Goal: Task Accomplishment & Management: Use online tool/utility

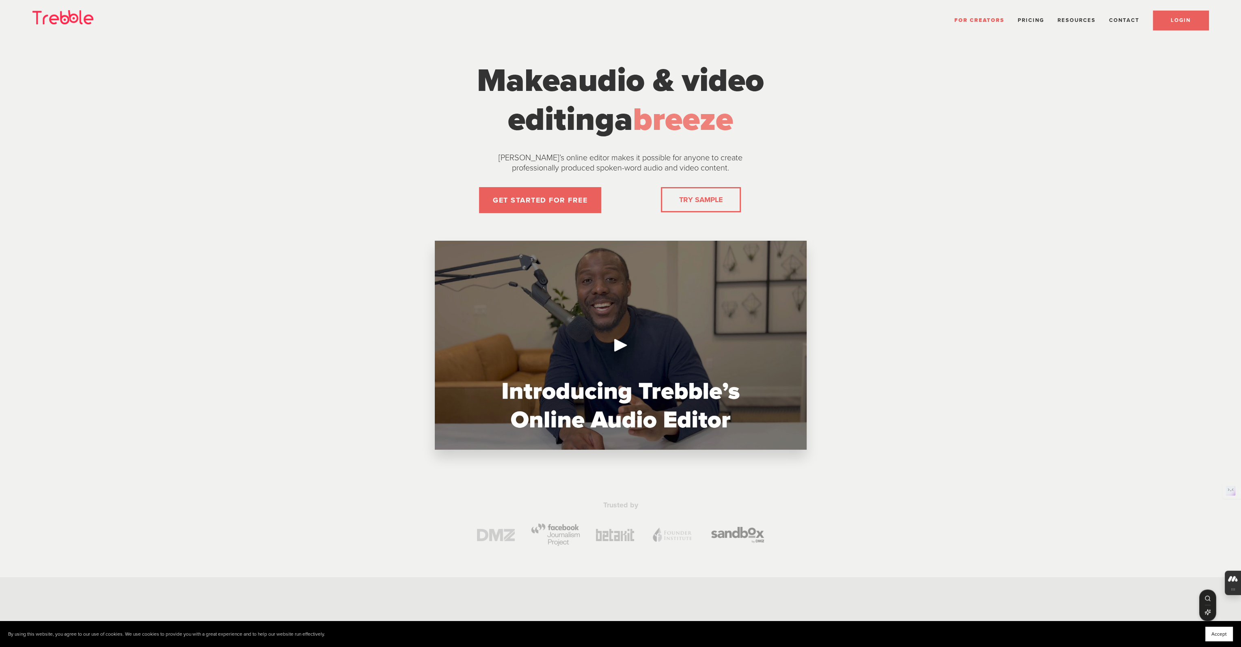
click at [1176, 23] on span "LOGIN" at bounding box center [1181, 20] width 20 height 6
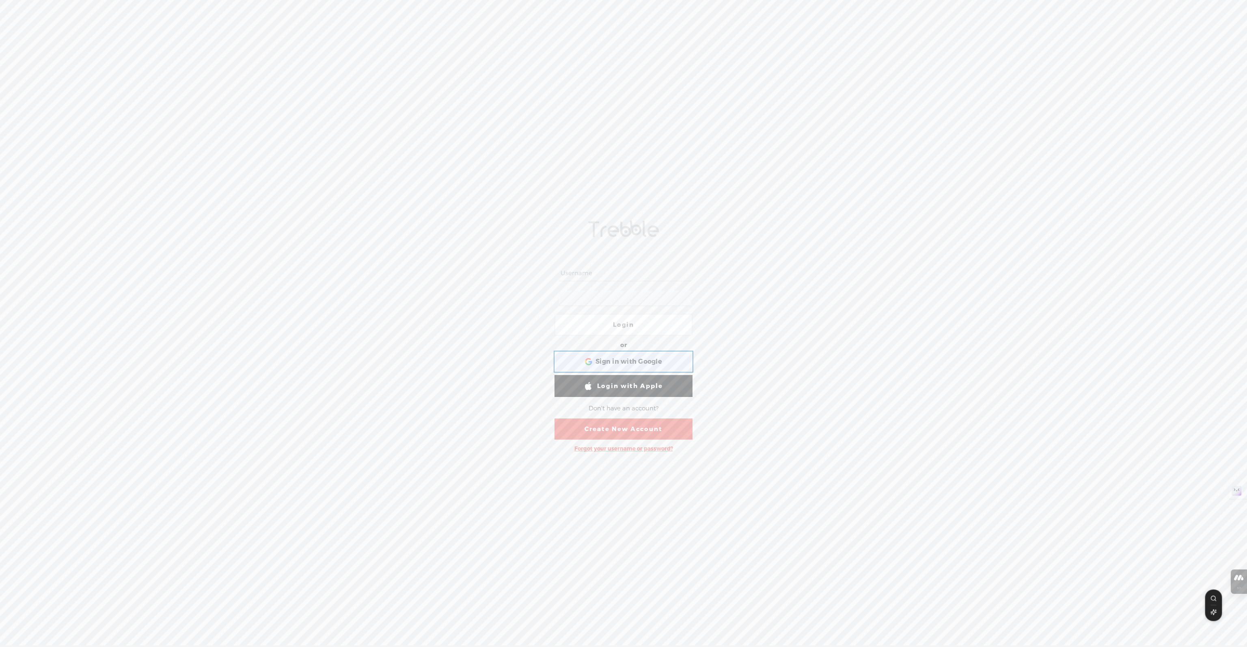
click at [627, 355] on div "Sign in with Google Sign in with Google. Opens in new tab" at bounding box center [623, 361] width 127 height 19
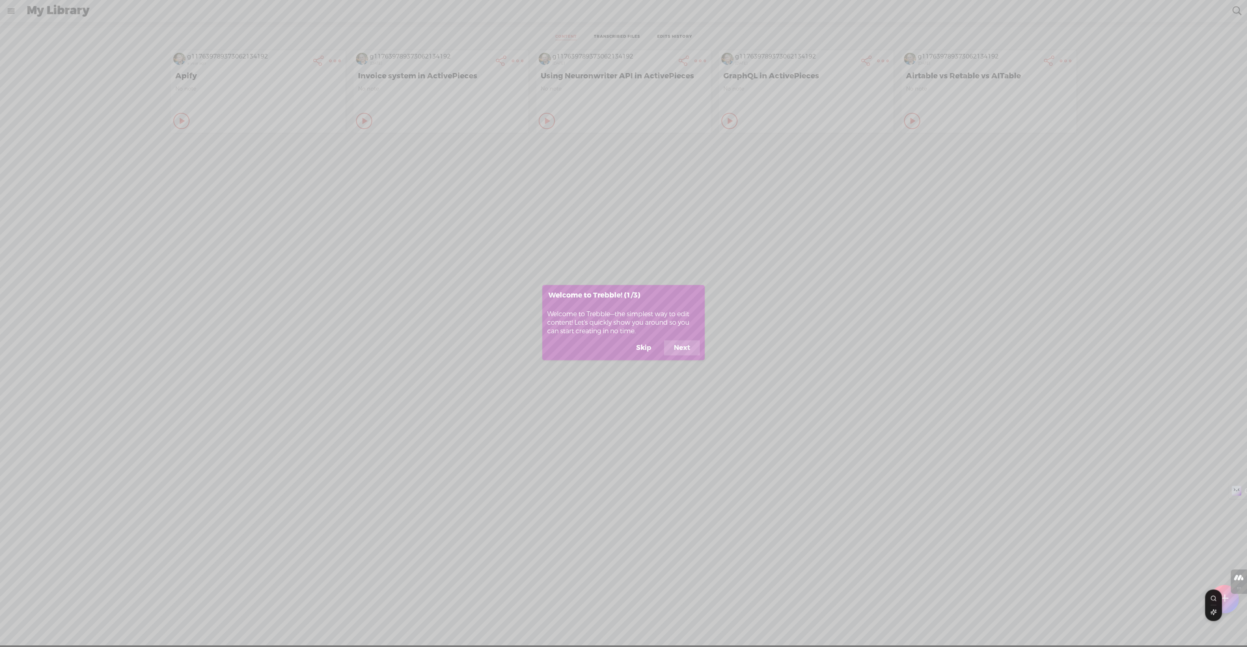
click at [684, 348] on button "Next" at bounding box center [682, 347] width 36 height 15
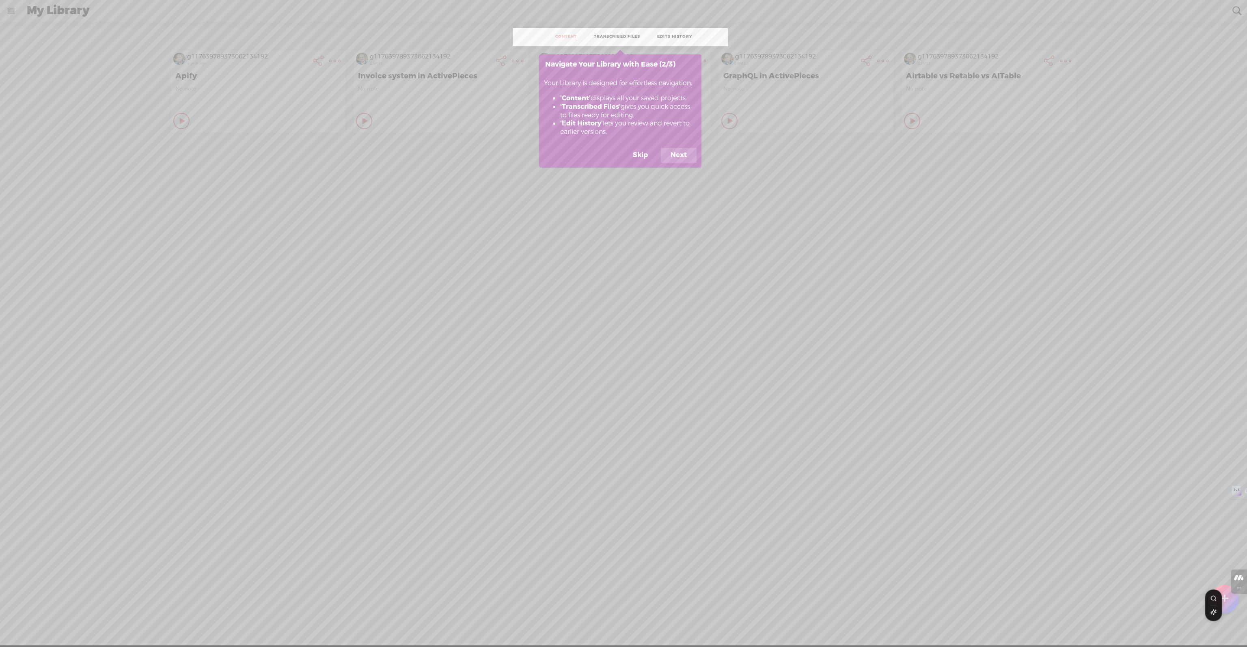
click at [677, 156] on button "Next" at bounding box center [679, 155] width 36 height 15
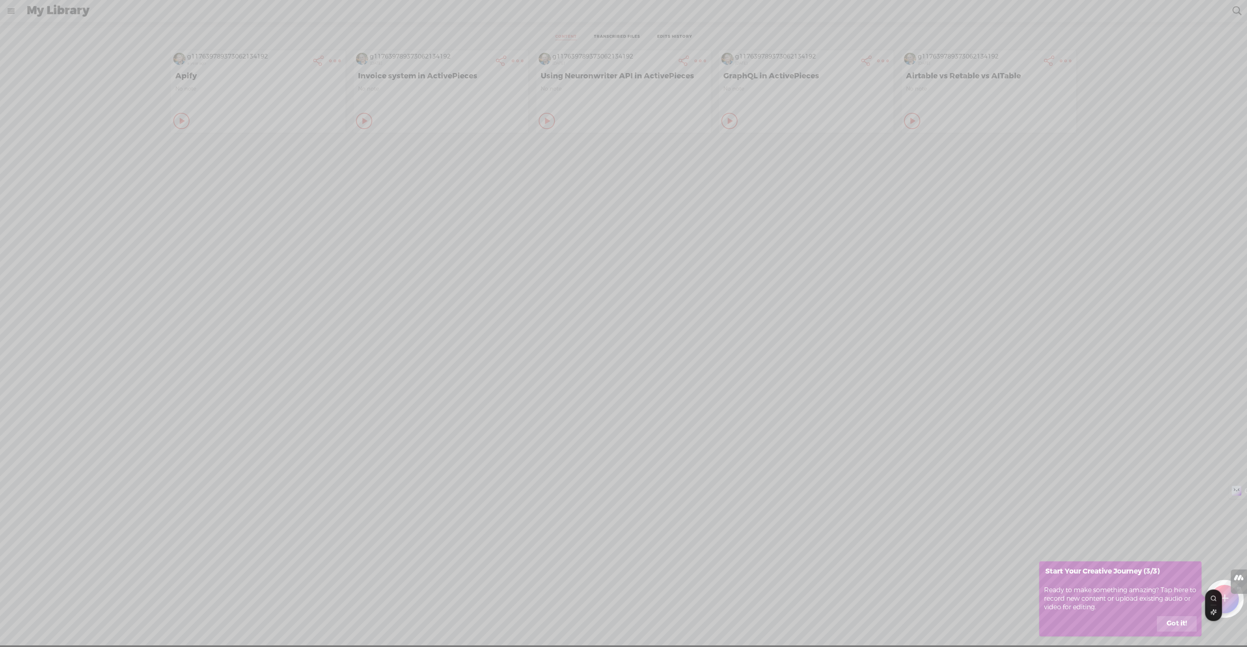
click at [1179, 625] on button "Got it!" at bounding box center [1177, 623] width 40 height 15
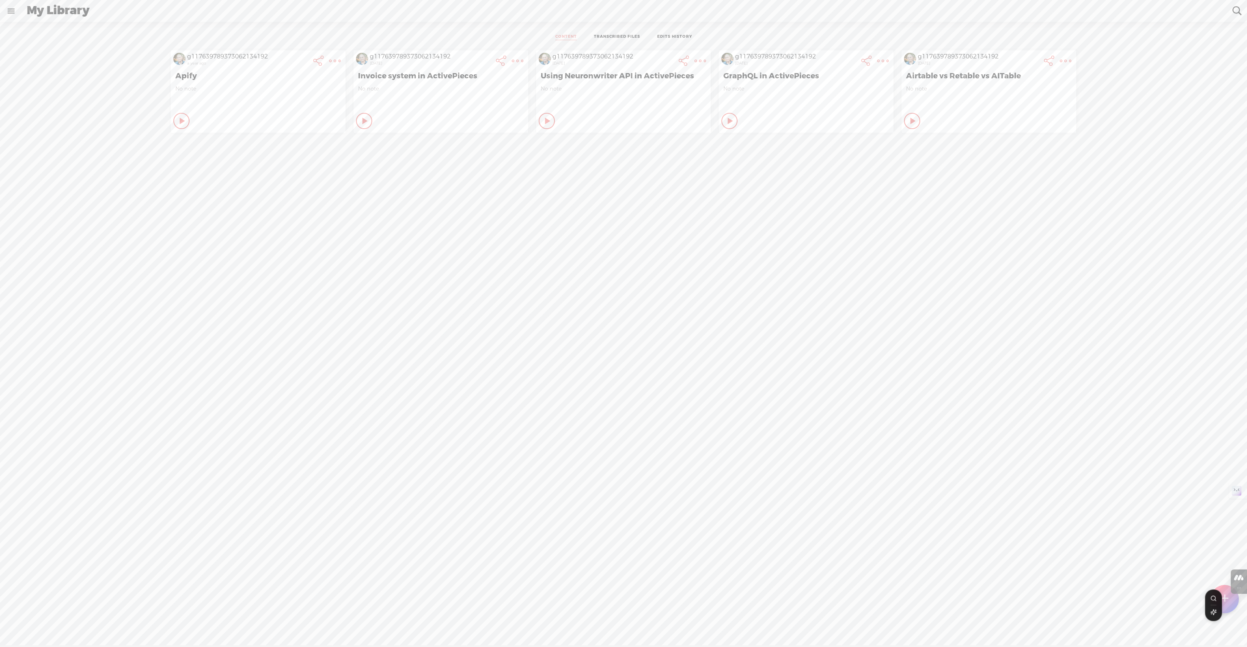
click at [13, 8] on link at bounding box center [10, 10] width 21 height 21
click at [1231, 602] on div at bounding box center [1225, 599] width 28 height 28
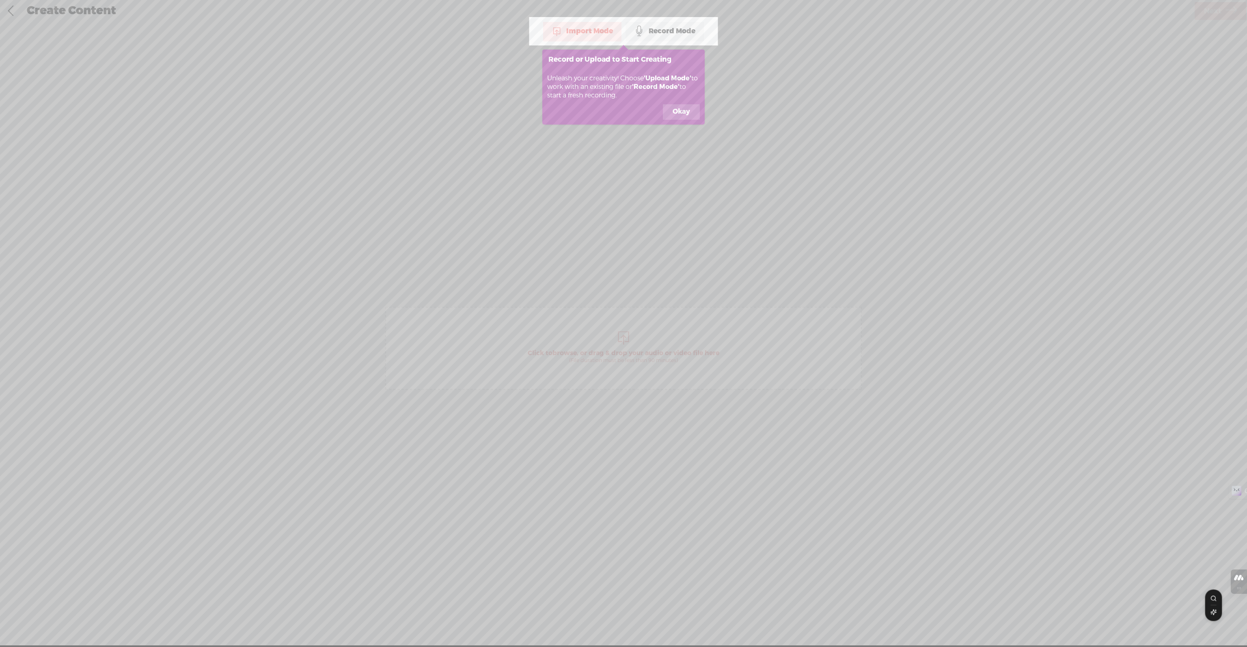
click at [686, 110] on button "Okay" at bounding box center [681, 111] width 37 height 15
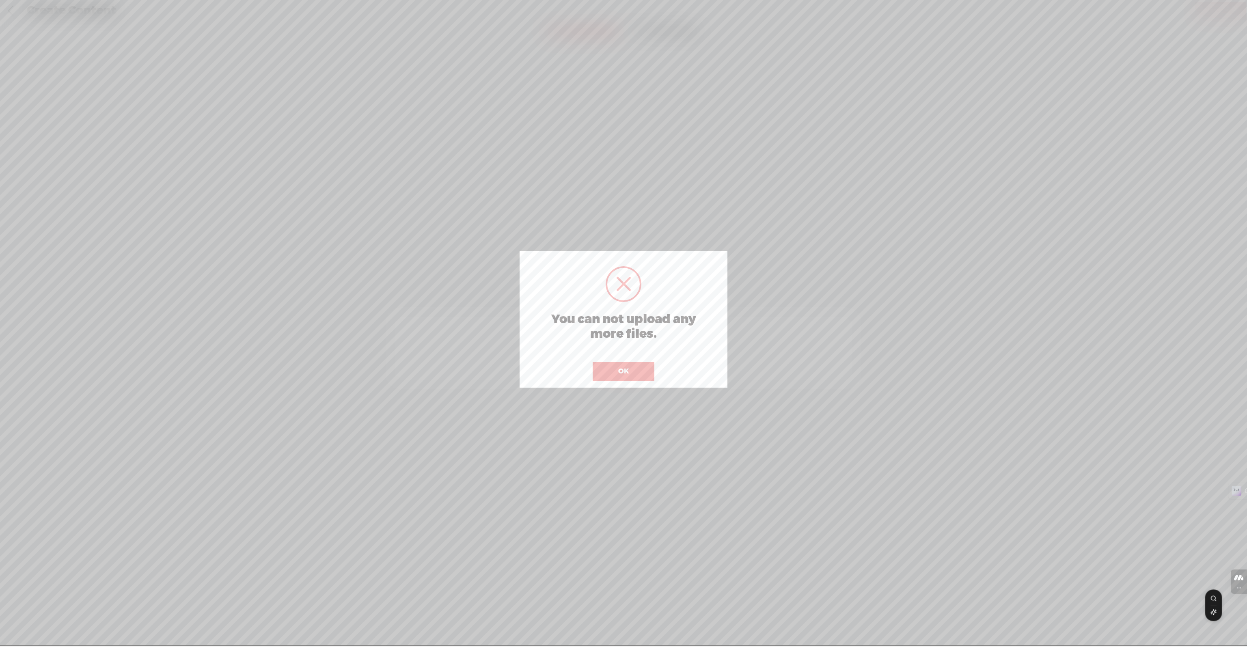
click at [611, 376] on button "OK" at bounding box center [624, 371] width 62 height 19
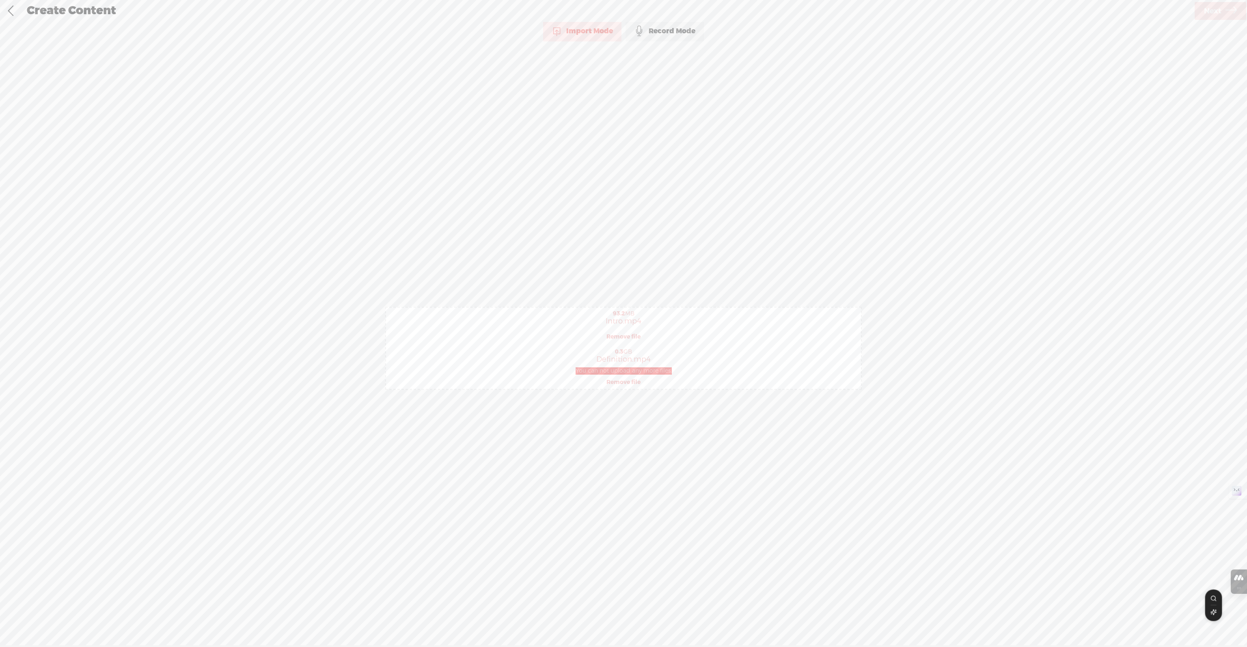
click at [624, 382] on link "Remove file" at bounding box center [624, 382] width 34 height 7
click at [1225, 17] on link "Next" at bounding box center [1221, 11] width 52 height 18
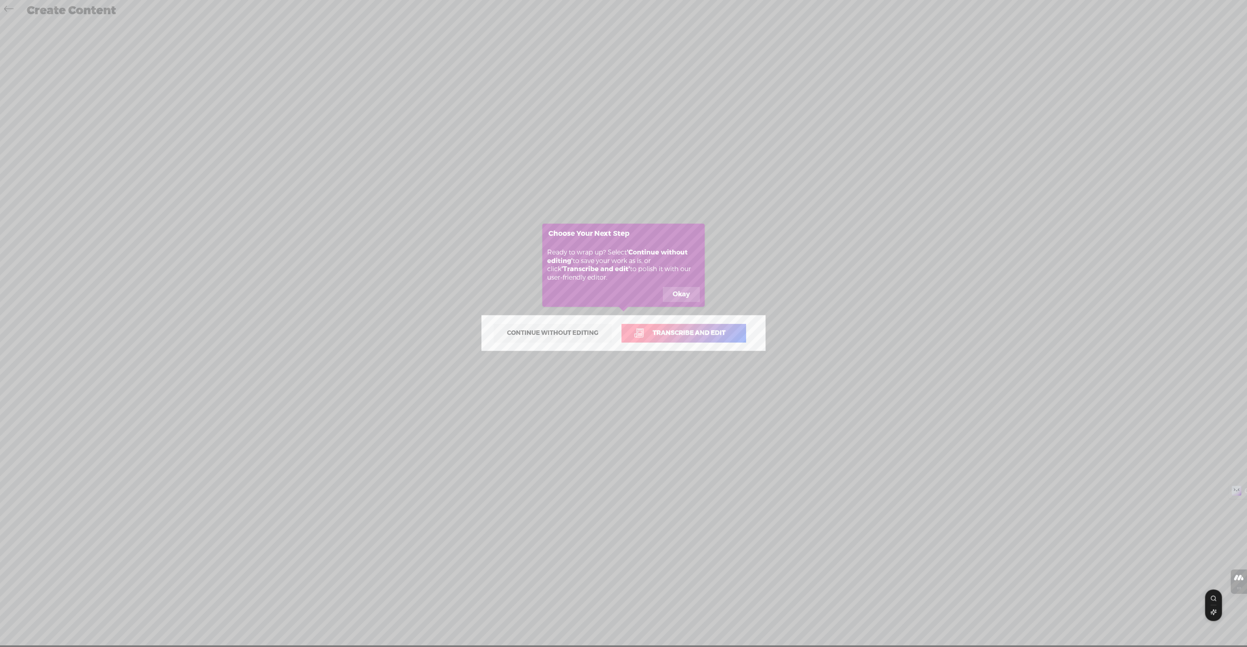
click at [684, 337] on span "Transcribe and edit" at bounding box center [689, 333] width 90 height 9
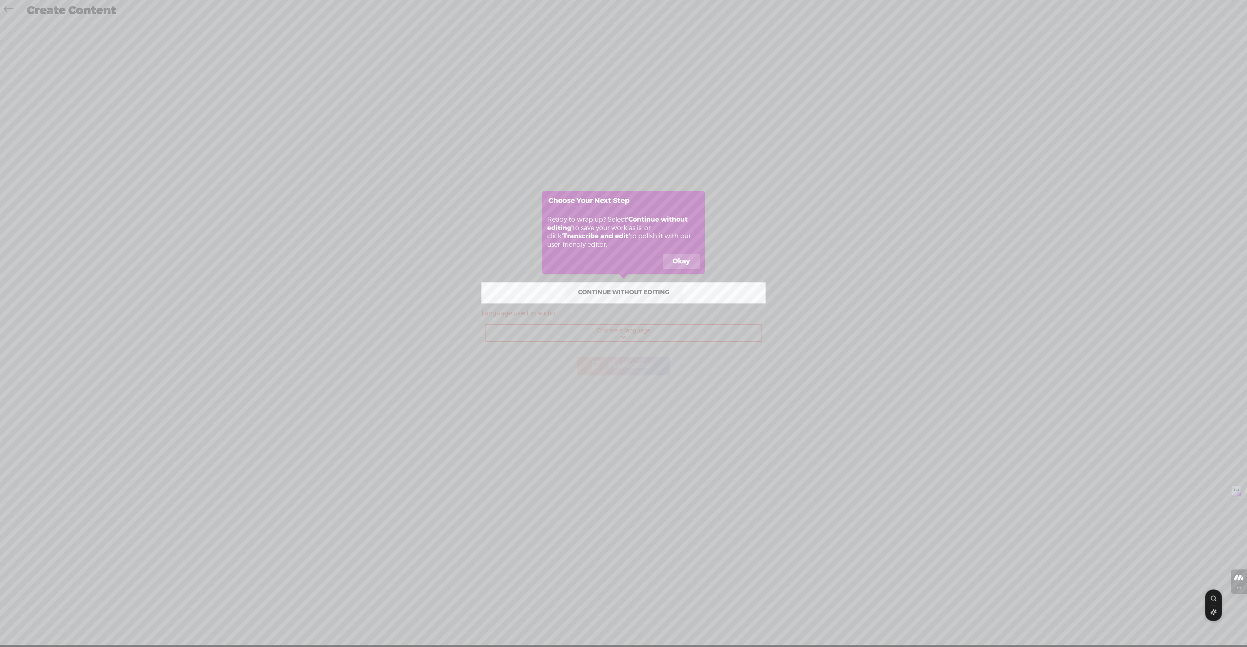
click at [631, 332] on icon at bounding box center [623, 323] width 1247 height 647
click at [680, 254] on button "Okay" at bounding box center [681, 261] width 37 height 15
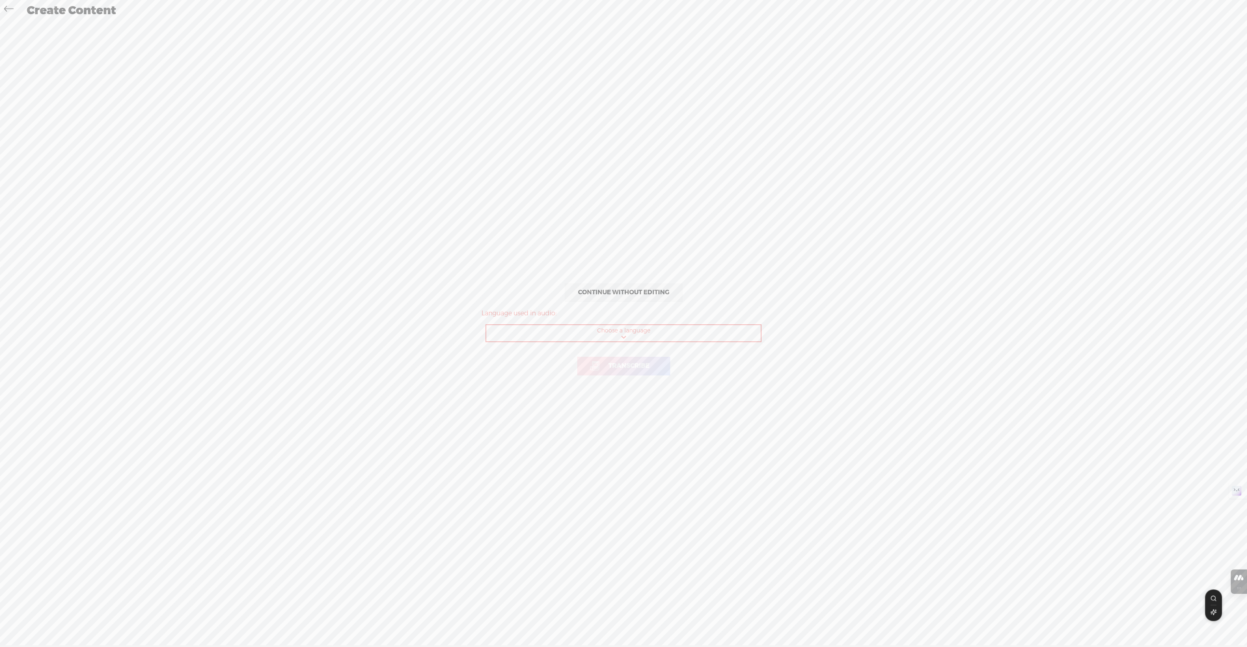
click at [627, 333] on select "Choose a language Afrikaans Albanian Amharic Arabic, Gulf Arabic, Modern Standa…" at bounding box center [623, 333] width 275 height 17
select select "en-US"
click at [486, 325] on select "Choose a language Afrikaans Albanian Amharic Arabic, Gulf Arabic, Modern Standa…" at bounding box center [623, 333] width 275 height 17
click at [632, 372] on link "Transcribe" at bounding box center [623, 366] width 93 height 19
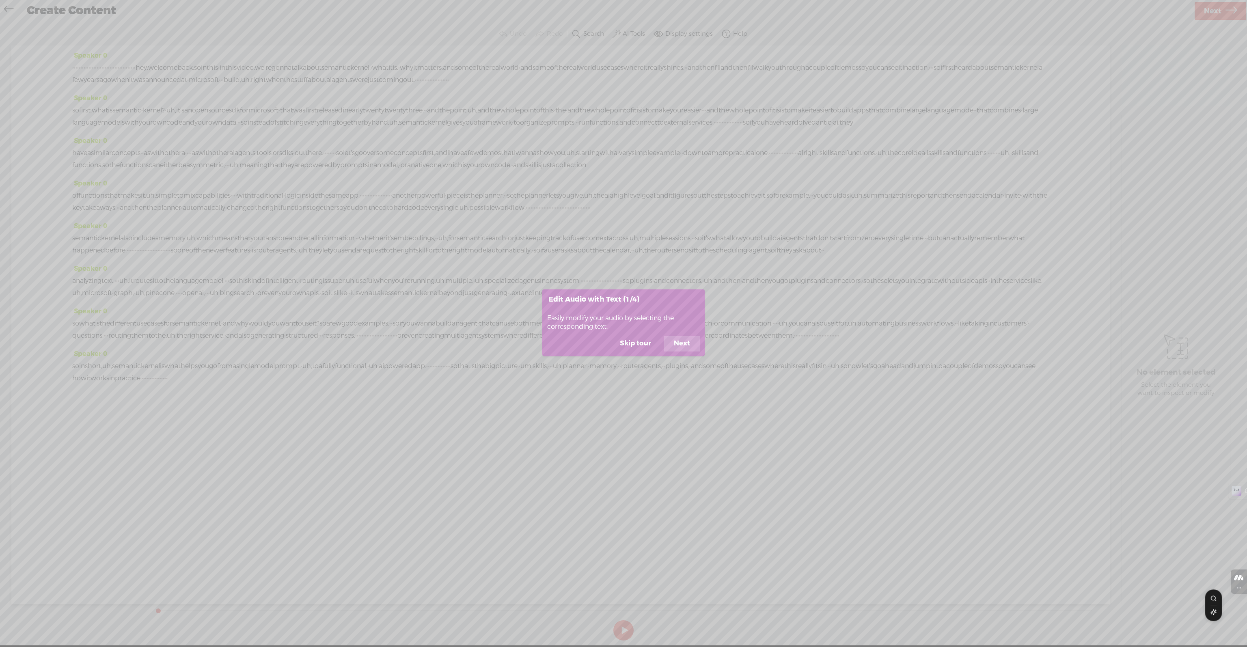
click at [686, 344] on button "Next" at bounding box center [682, 343] width 36 height 15
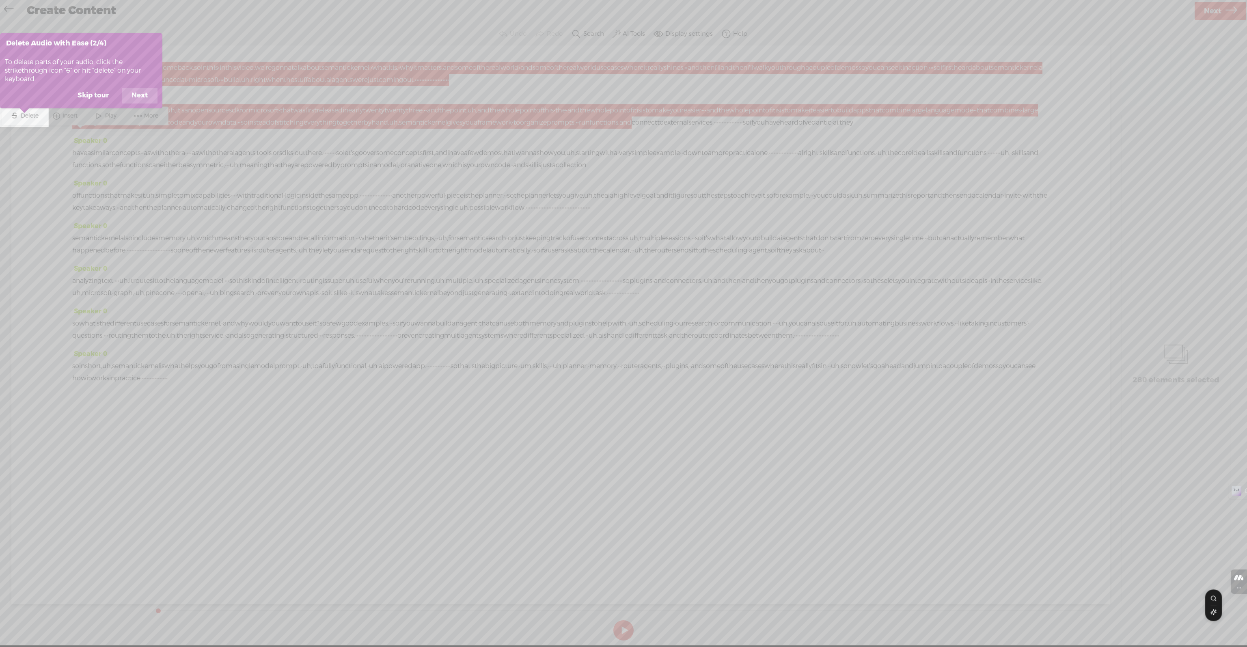
click at [138, 91] on button "Next" at bounding box center [140, 95] width 36 height 15
click at [136, 97] on button "Next" at bounding box center [140, 95] width 36 height 15
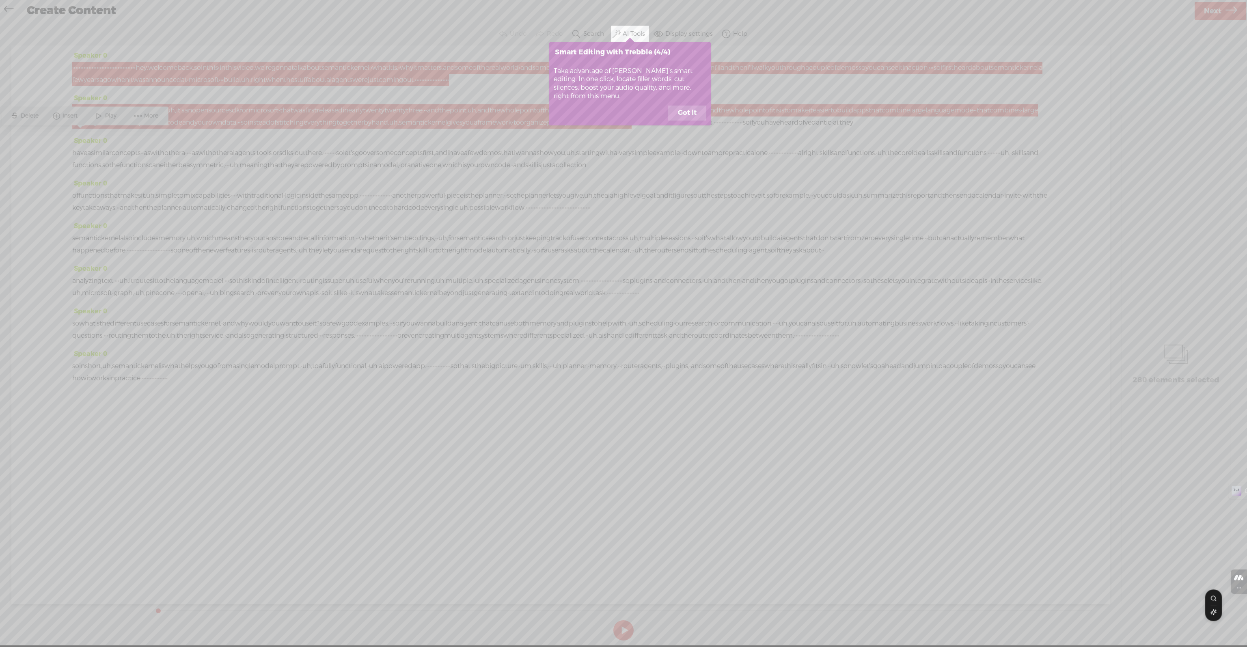
click at [687, 108] on button "Got it" at bounding box center [687, 113] width 38 height 15
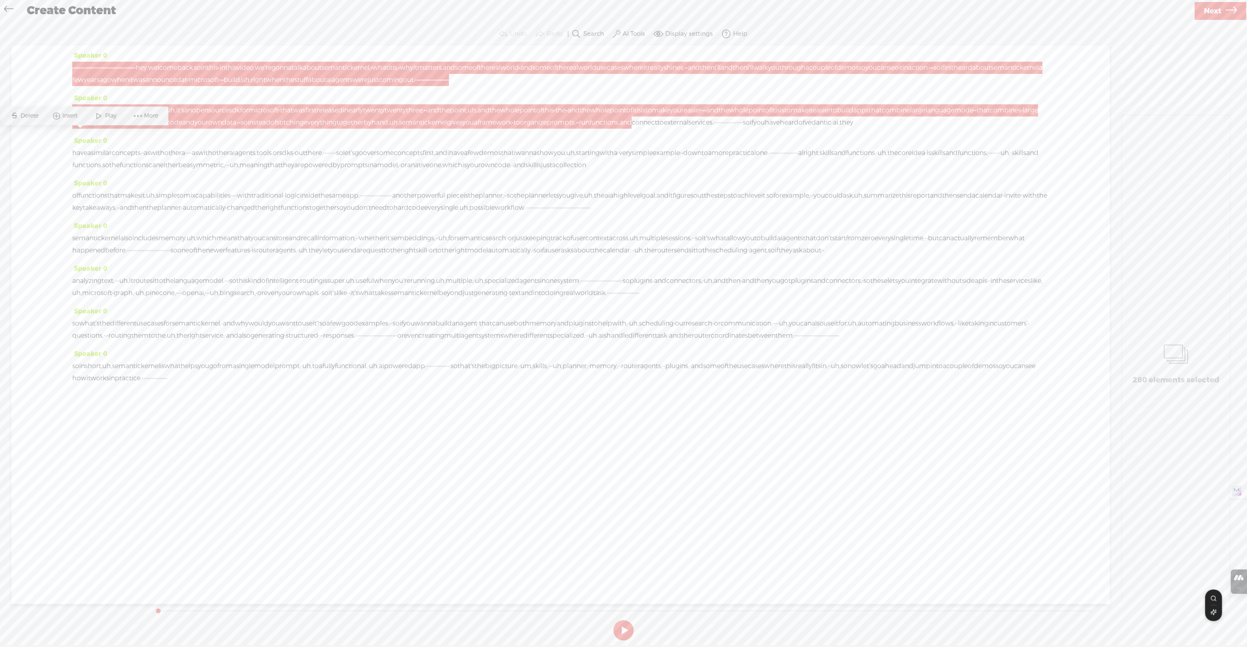
click at [201, 135] on div "Speaker 0 so first, what is semantic · kernel? · uh, it's an open source sdk fo…" at bounding box center [560, 113] width 977 height 43
click at [716, 129] on span "·" at bounding box center [717, 123] width 2 height 12
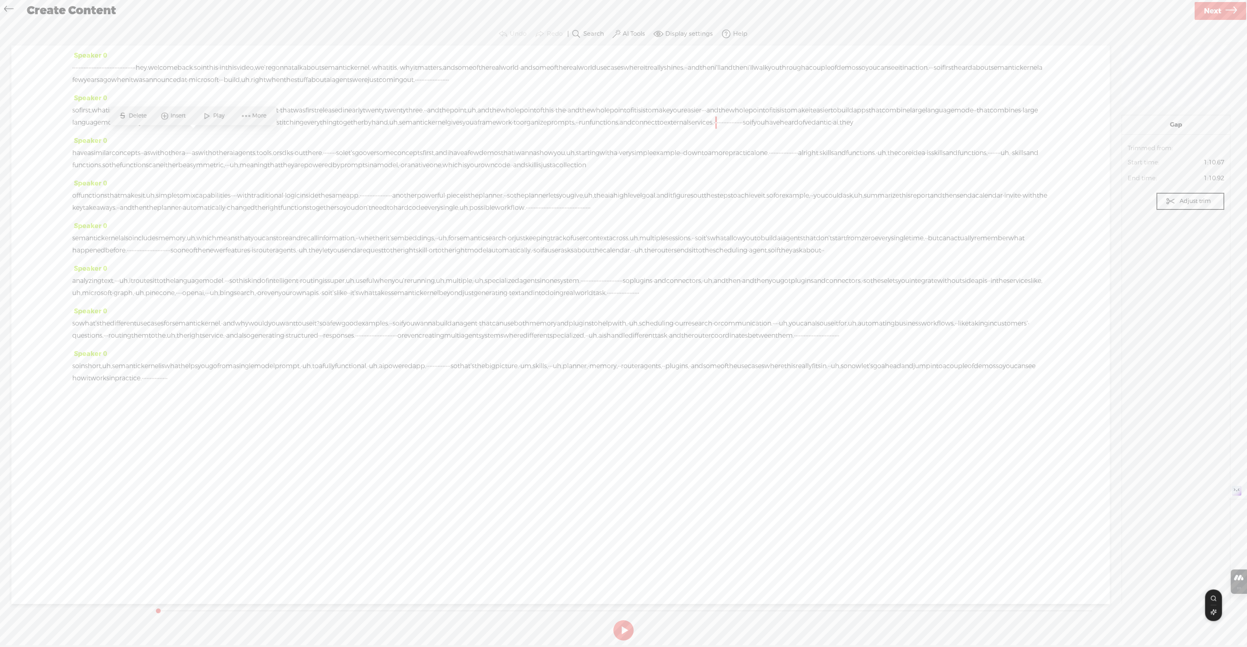
click at [148, 69] on span "hey." at bounding box center [142, 68] width 13 height 12
click at [635, 32] on label "AI Tools" at bounding box center [634, 34] width 22 height 8
click at [546, 67] on span "Find filler words (um, uh...)" at bounding box center [523, 62] width 81 height 18
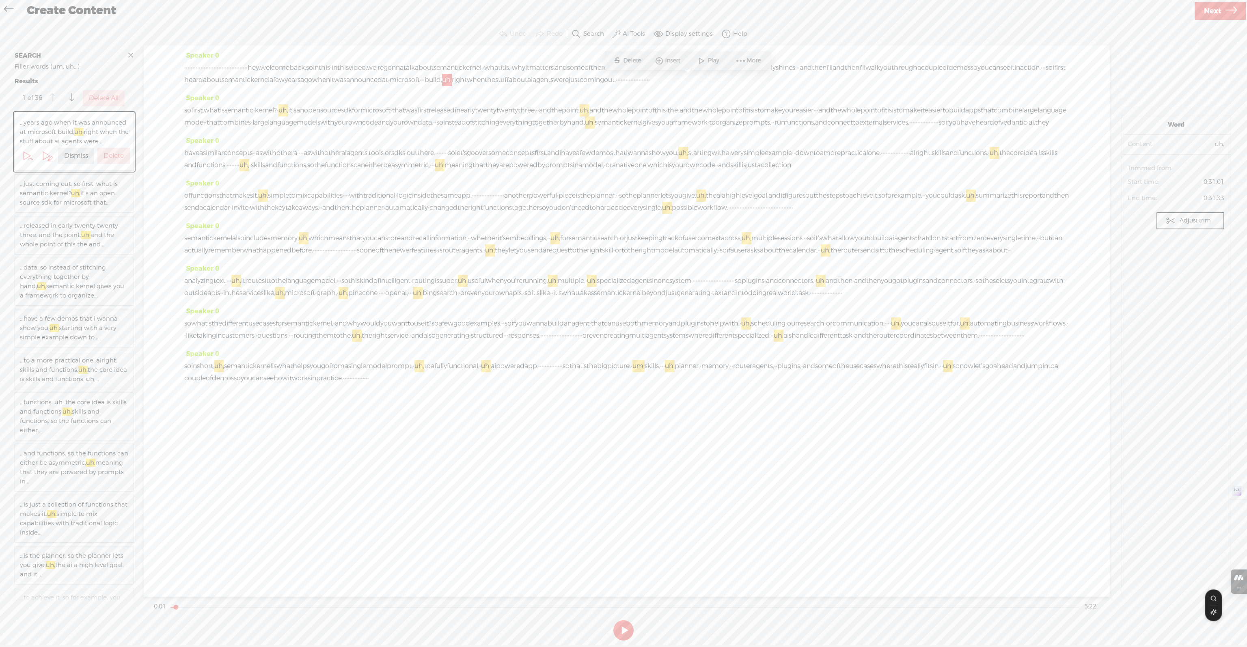
click at [744, 62] on span at bounding box center [741, 60] width 12 height 15
click at [300, 26] on section "Undo Redo Search Remove Background Noise AI Tools Display settings Autoscroll H…" at bounding box center [623, 34] width 1231 height 23
click at [104, 100] on label "Delete All" at bounding box center [104, 98] width 30 height 9
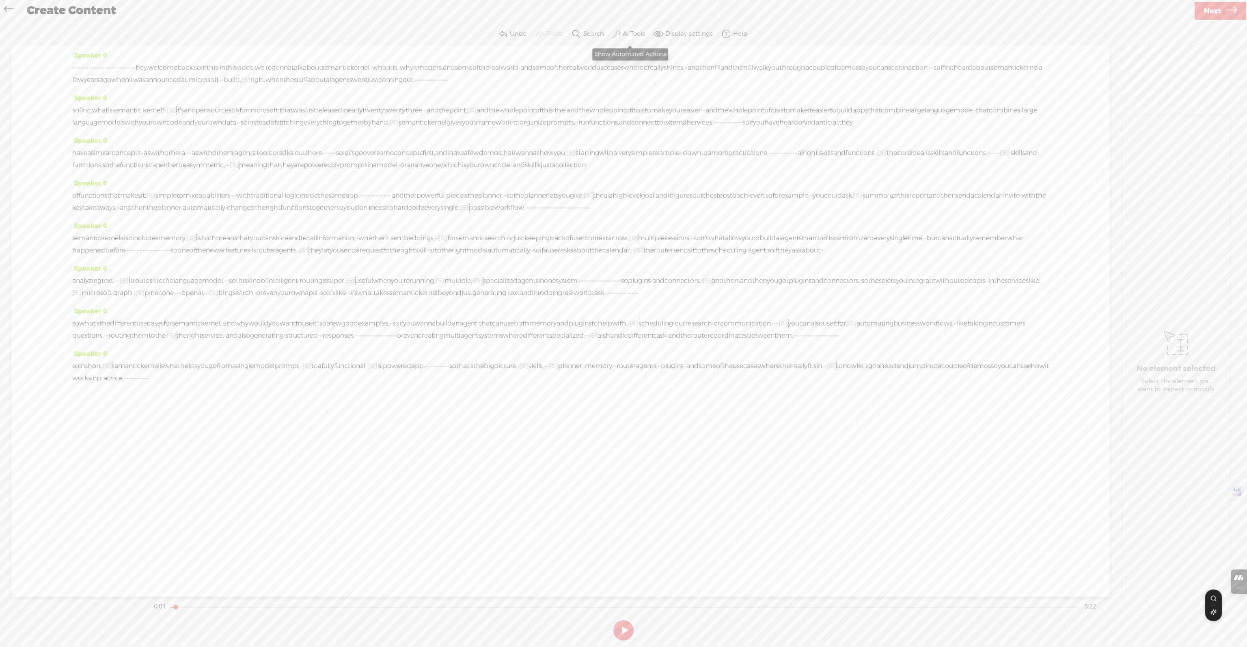
click at [629, 30] on label "AI Tools" at bounding box center [634, 34] width 22 height 8
click at [517, 82] on span "Find Silences..." at bounding box center [507, 80] width 48 height 18
click at [747, 85] on input "2" at bounding box center [758, 83] width 24 height 18
type input "1"
click at [746, 85] on input "1" at bounding box center [758, 83] width 24 height 18
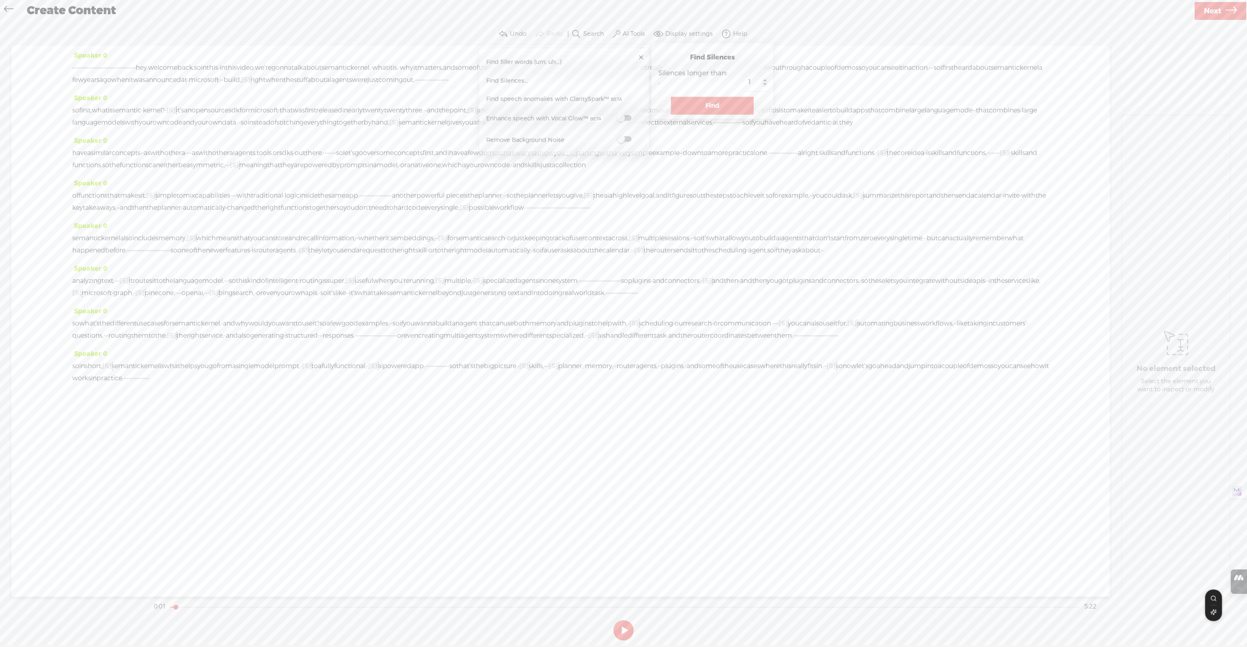
click at [686, 87] on div "Silences longer than: ·" at bounding box center [702, 82] width 88 height 28
click at [692, 104] on button "Find" at bounding box center [712, 106] width 83 height 18
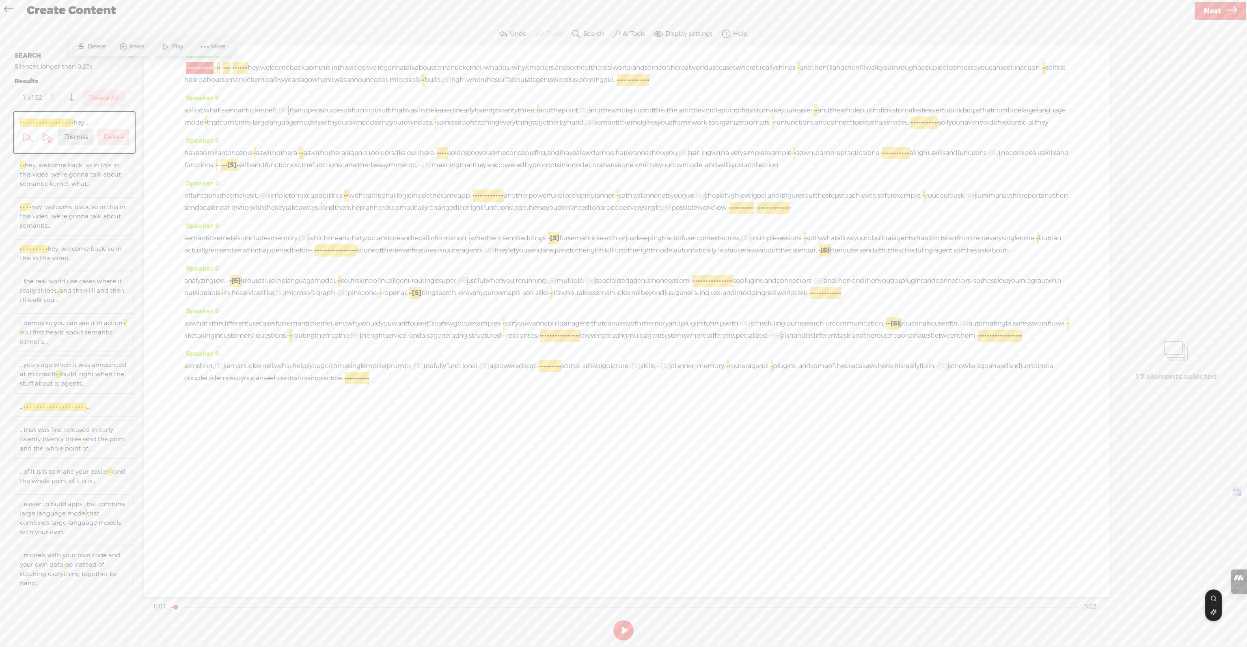
click at [110, 97] on label "Delete All" at bounding box center [104, 98] width 30 height 9
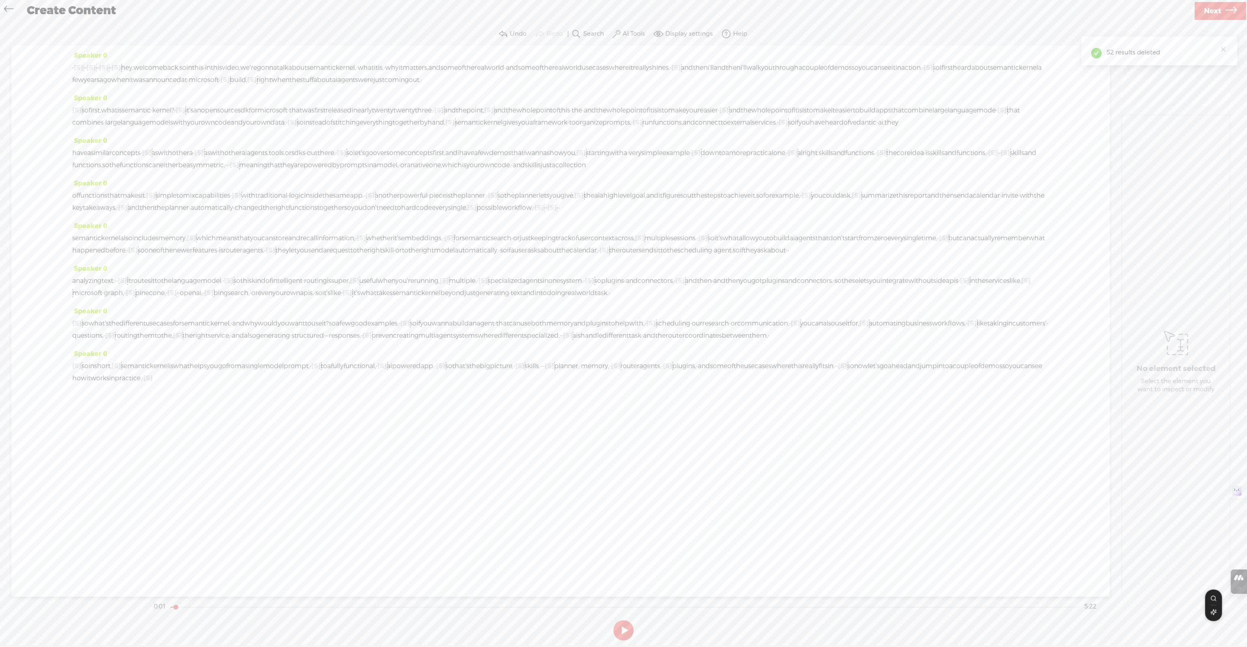
click at [74, 68] on span "·" at bounding box center [73, 68] width 2 height 12
